Goal: Transaction & Acquisition: Purchase product/service

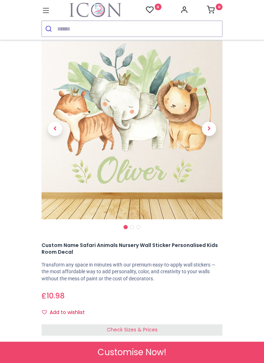
scroll to position [22, 0]
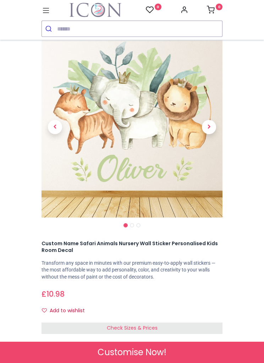
click at [210, 130] on span "Next" at bounding box center [209, 127] width 14 height 14
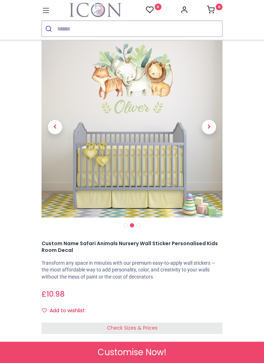
click at [210, 130] on span "Next" at bounding box center [209, 127] width 14 height 14
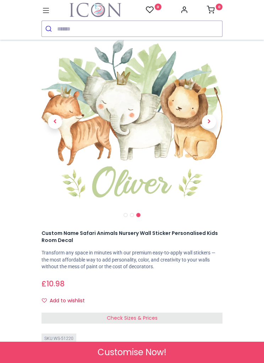
click at [208, 122] on span "Next" at bounding box center [209, 122] width 14 height 14
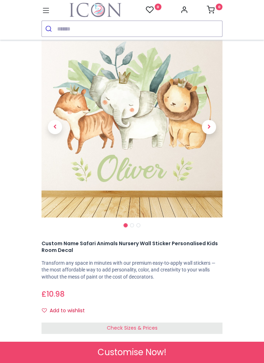
click at [211, 120] on span "Next" at bounding box center [209, 127] width 14 height 14
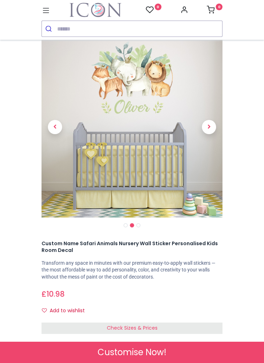
click at [210, 132] on span "Next" at bounding box center [209, 127] width 14 height 14
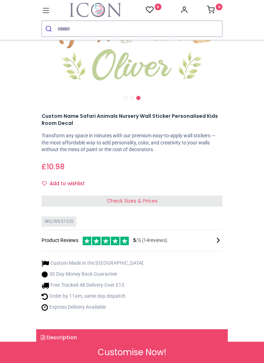
scroll to position [150, 0]
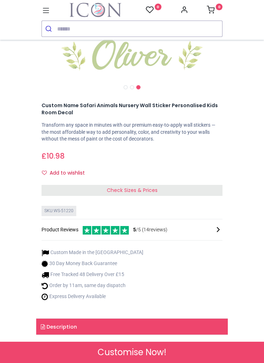
click at [156, 191] on span "Check Sizes & Prices" at bounding box center [132, 190] width 51 height 7
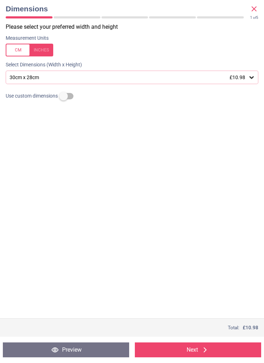
click at [253, 80] on icon at bounding box center [251, 77] width 7 height 7
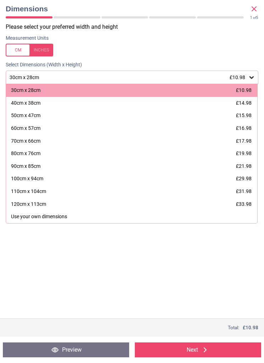
click at [41, 179] on div "100cm x 94cm" at bounding box center [27, 179] width 32 height 7
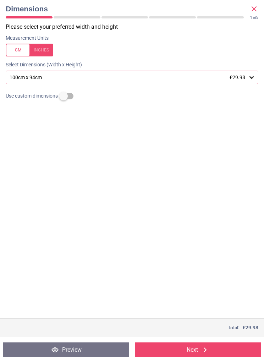
click at [195, 355] on button "Next" at bounding box center [198, 350] width 126 height 15
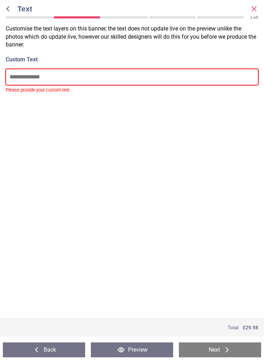
click at [87, 76] on input "text" at bounding box center [132, 77] width 253 height 16
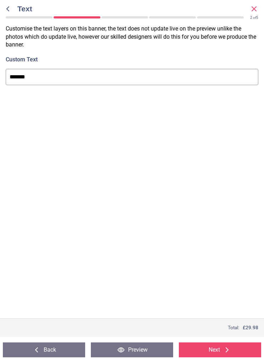
type input "*******"
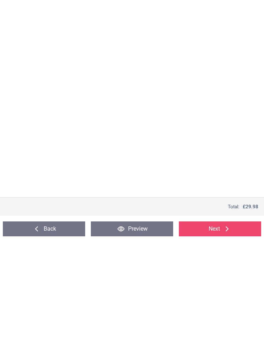
click at [220, 343] on button "Next" at bounding box center [220, 350] width 82 height 15
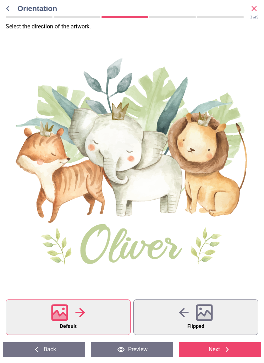
click at [124, 357] on button "Preview" at bounding box center [132, 350] width 82 height 15
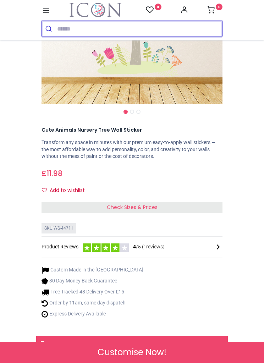
scroll to position [139, 0]
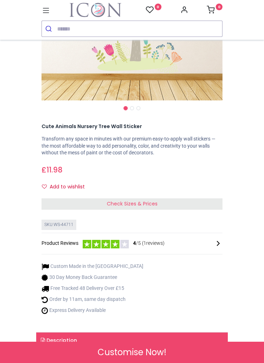
click at [149, 206] on div "Check Sizes & Prices" at bounding box center [132, 204] width 181 height 11
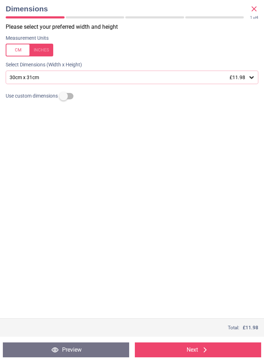
click at [249, 79] on icon at bounding box center [251, 77] width 7 height 7
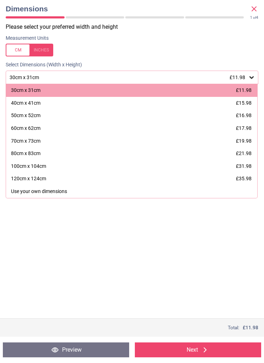
click at [43, 169] on div "100cm x 104cm £31.98" at bounding box center [132, 166] width 252 height 13
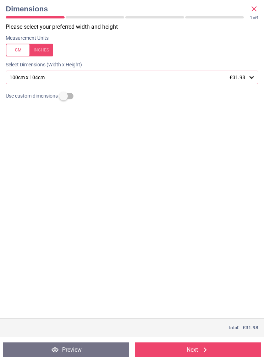
click at [200, 355] on button "Next" at bounding box center [198, 350] width 126 height 15
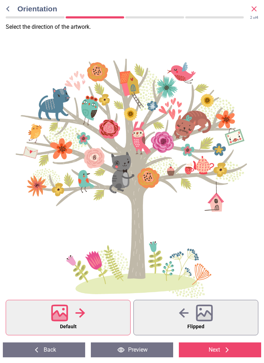
click at [128, 356] on button "Preview" at bounding box center [132, 350] width 82 height 15
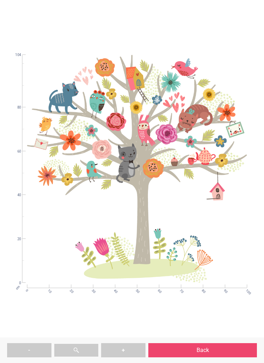
click at [120, 356] on button "+" at bounding box center [123, 351] width 44 height 14
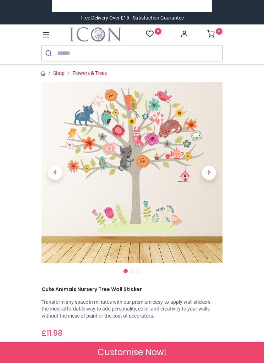
click at [152, 360] on div "Customise Now!" at bounding box center [132, 352] width 264 height 21
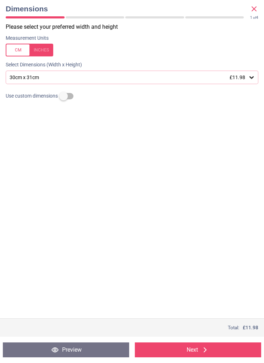
click at [250, 81] on div "30cm x 31cm £11.98" at bounding box center [132, 78] width 253 height 14
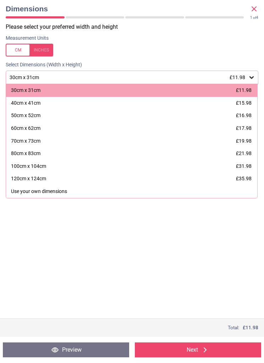
click at [41, 167] on div "100cm x 104cm" at bounding box center [28, 166] width 35 height 7
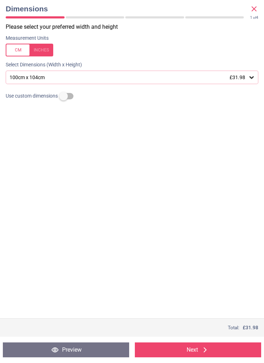
click at [200, 354] on button "Next" at bounding box center [198, 350] width 126 height 15
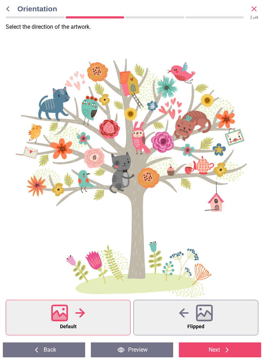
click at [219, 356] on button "Next" at bounding box center [220, 350] width 82 height 15
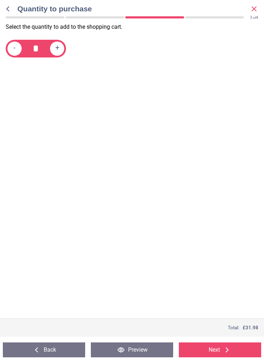
click at [217, 349] on button "Next" at bounding box center [220, 350] width 82 height 15
